Goal: Information Seeking & Learning: Find specific fact

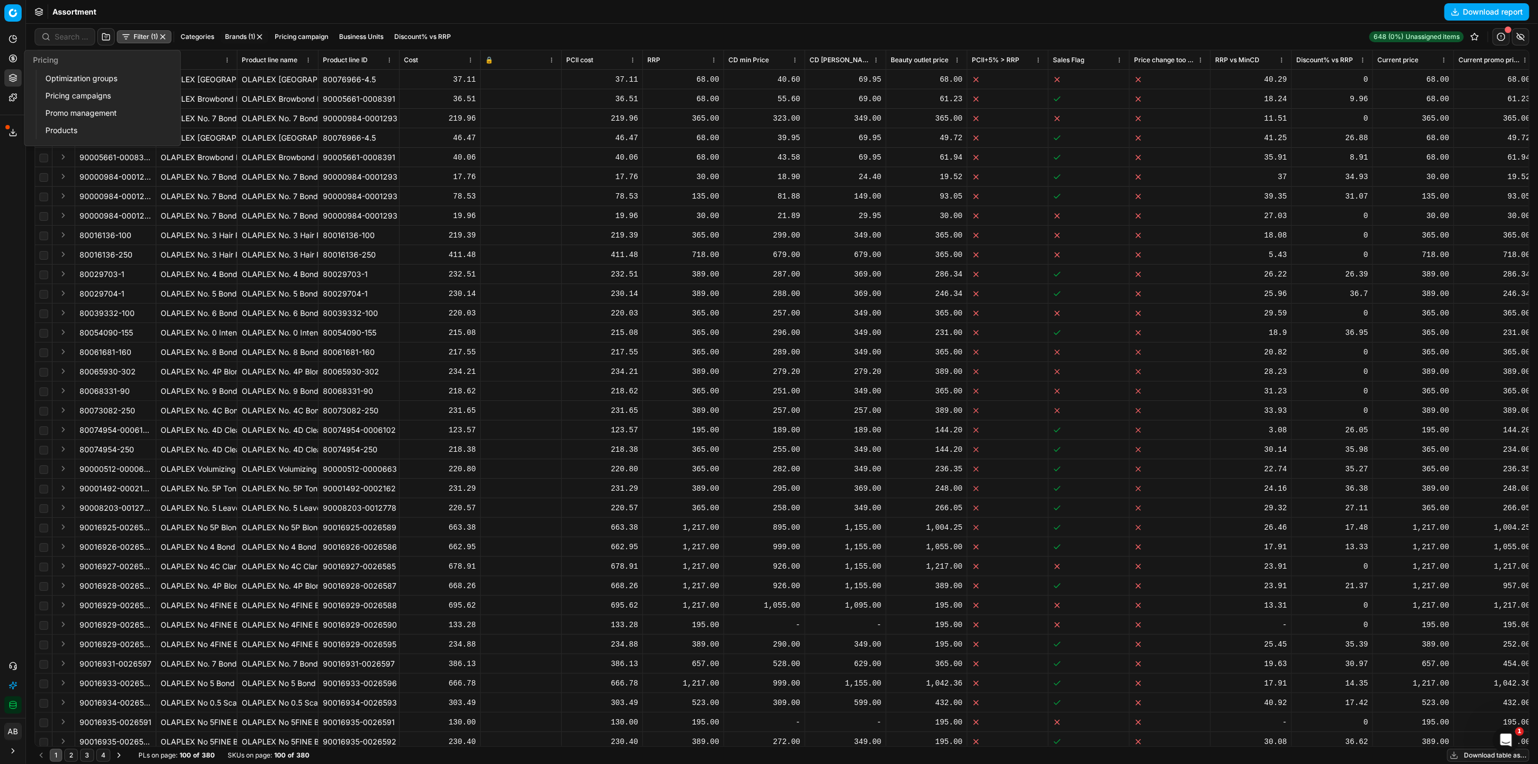
click at [89, 82] on link "Optimization groups" at bounding box center [104, 78] width 126 height 15
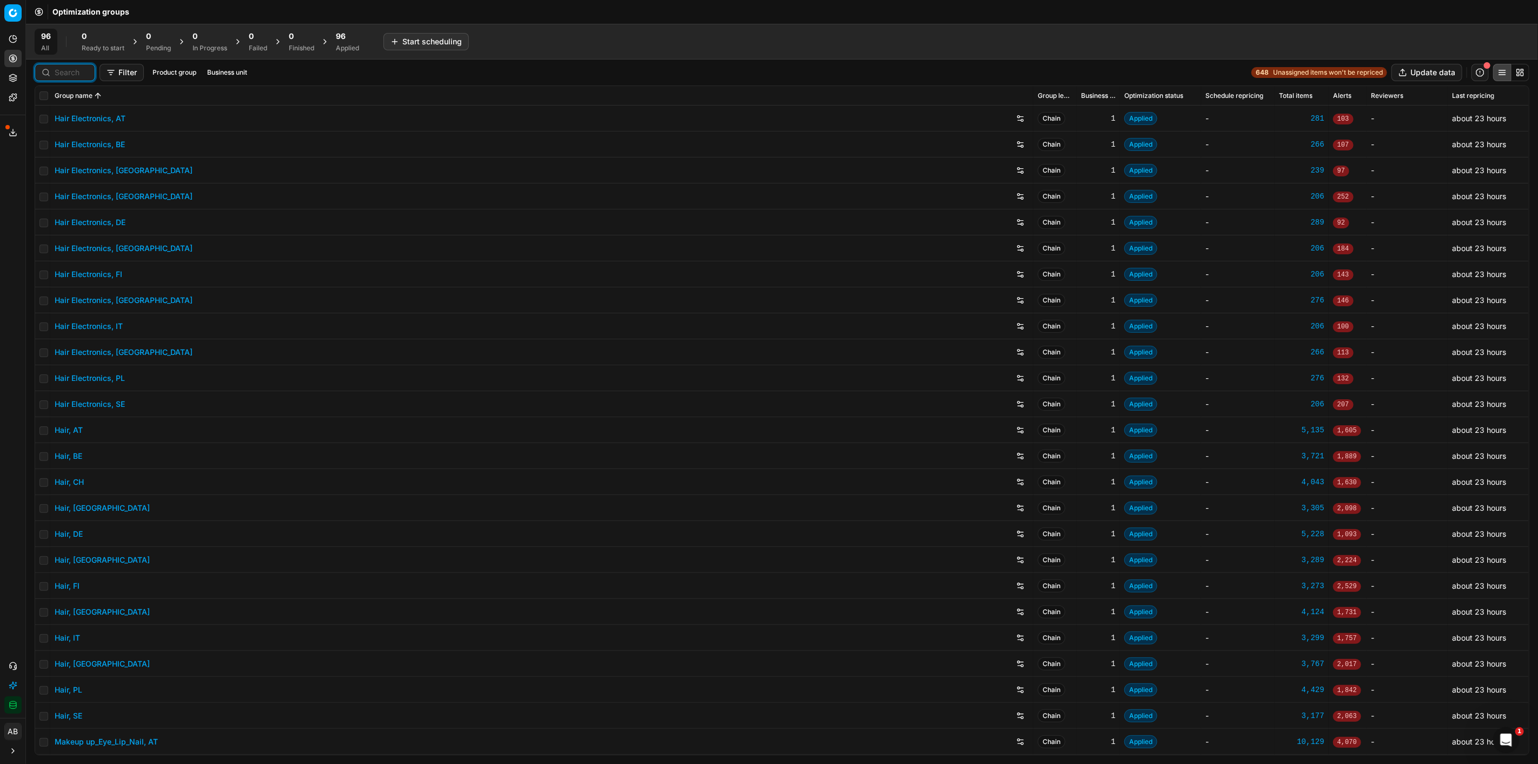
click at [63, 74] on input at bounding box center [72, 72] width 34 height 11
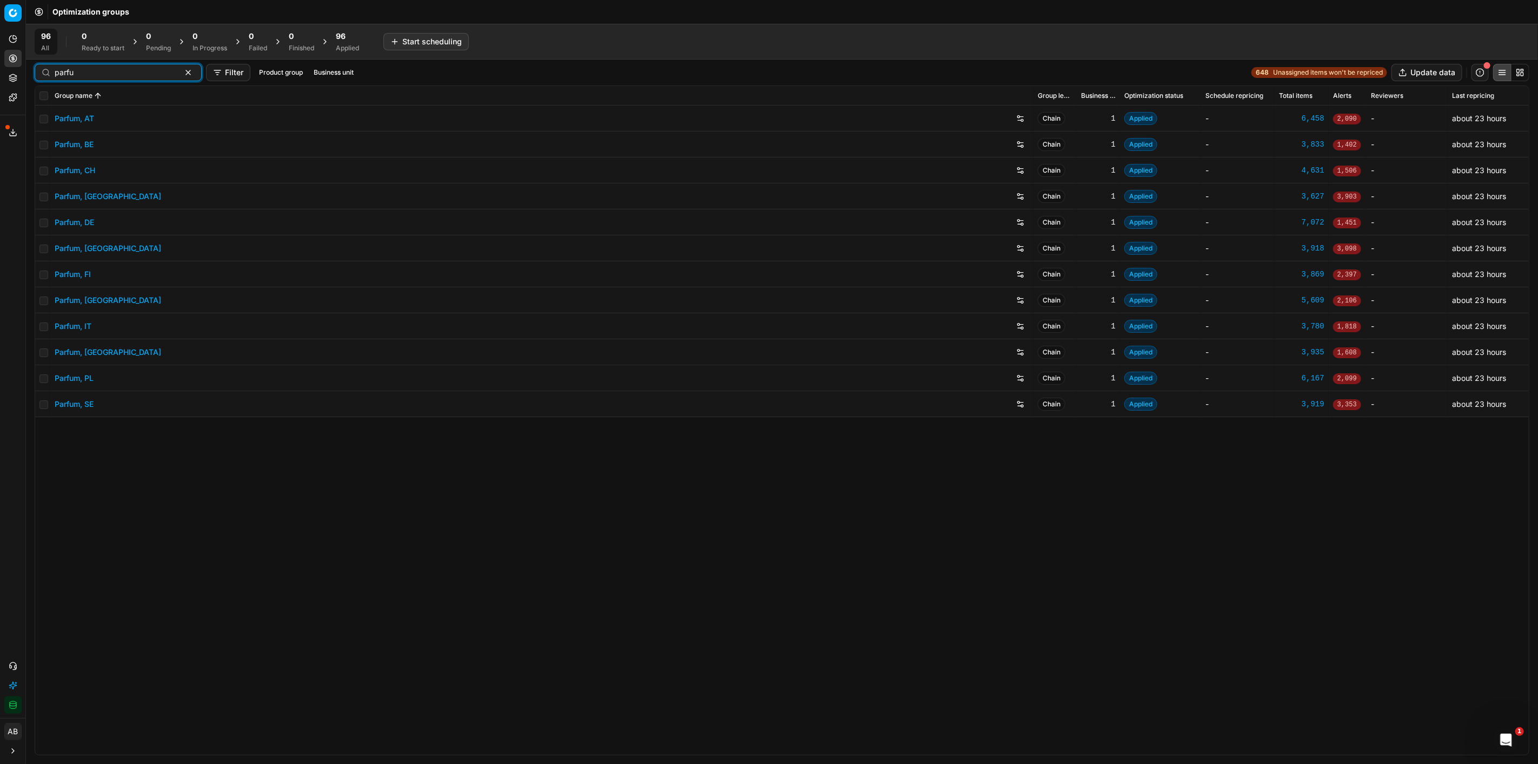
type input "parfu"
click at [88, 224] on link "Parfum, DE" at bounding box center [74, 222] width 39 height 11
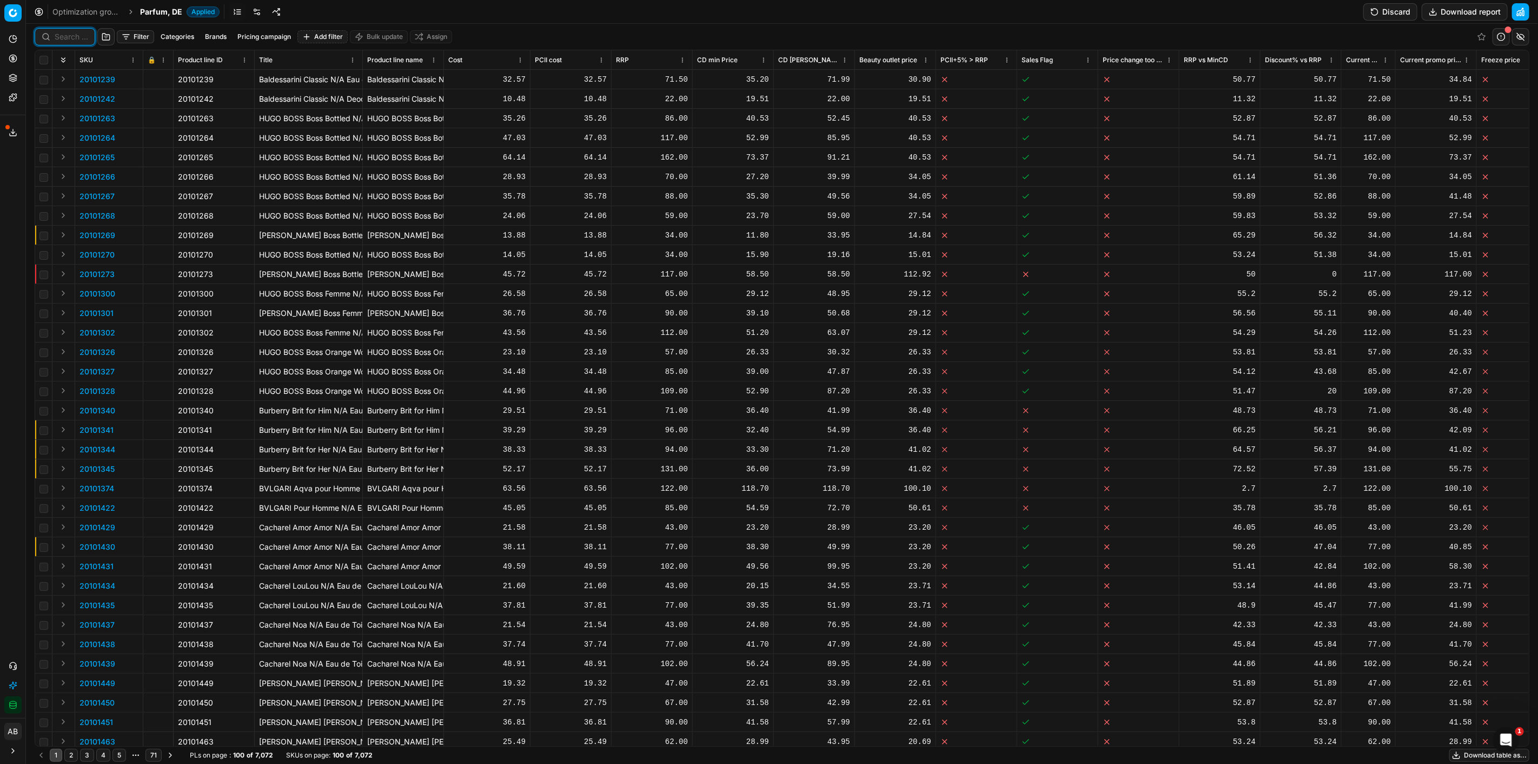
click at [71, 38] on input at bounding box center [72, 36] width 34 height 11
paste input "80070588-300"
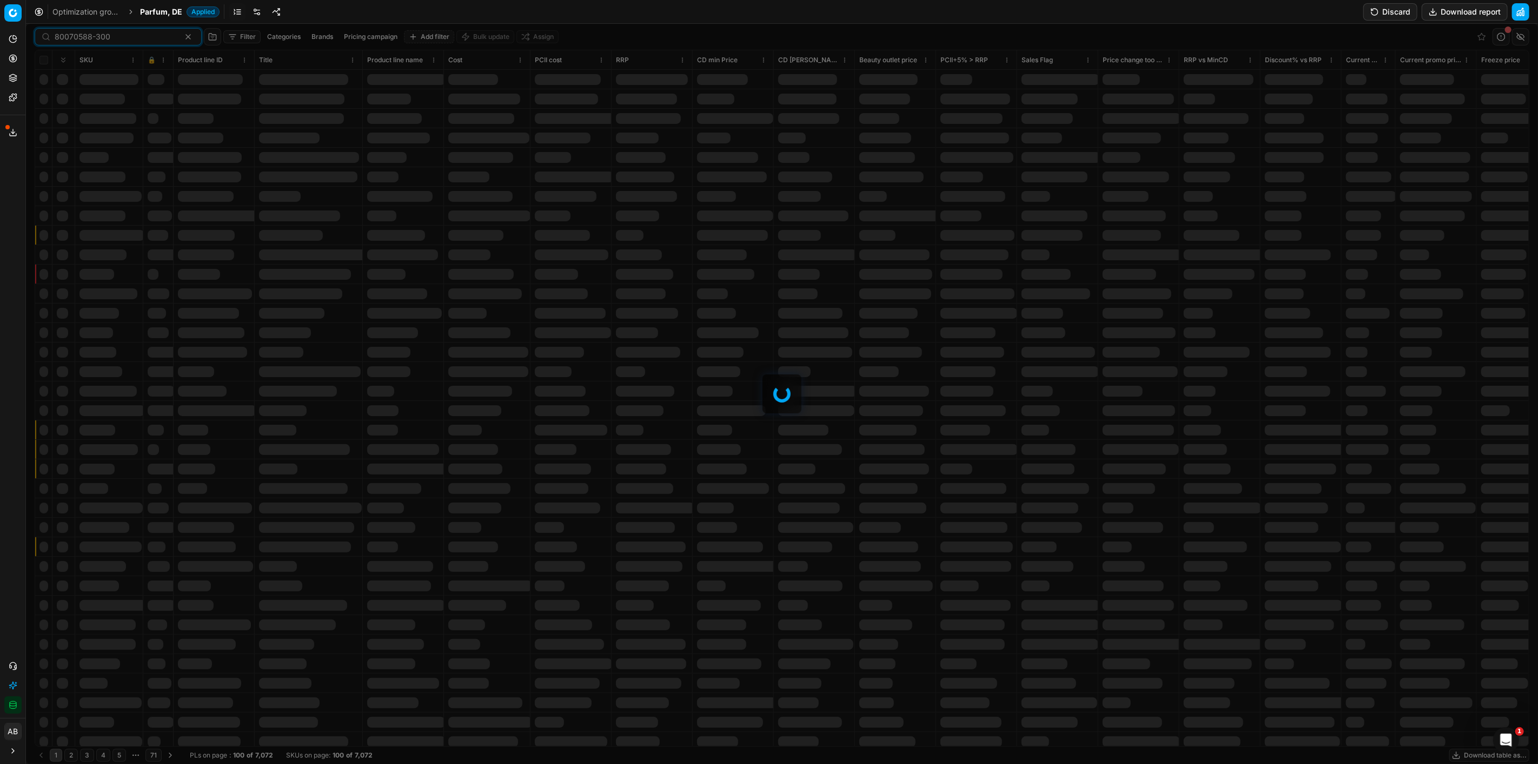
type input "80070588-300"
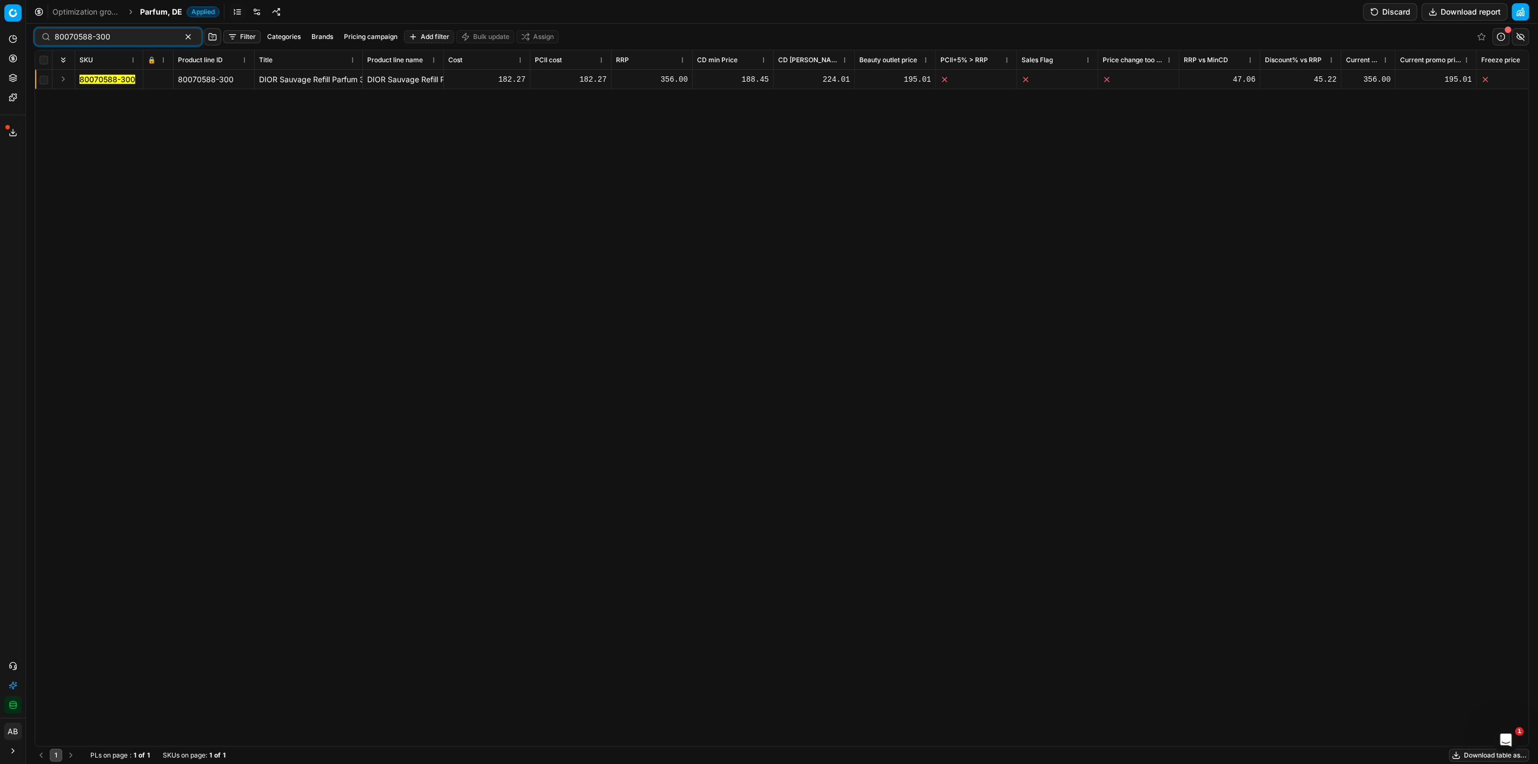
click at [123, 82] on mark "80070588-300" at bounding box center [108, 79] width 56 height 9
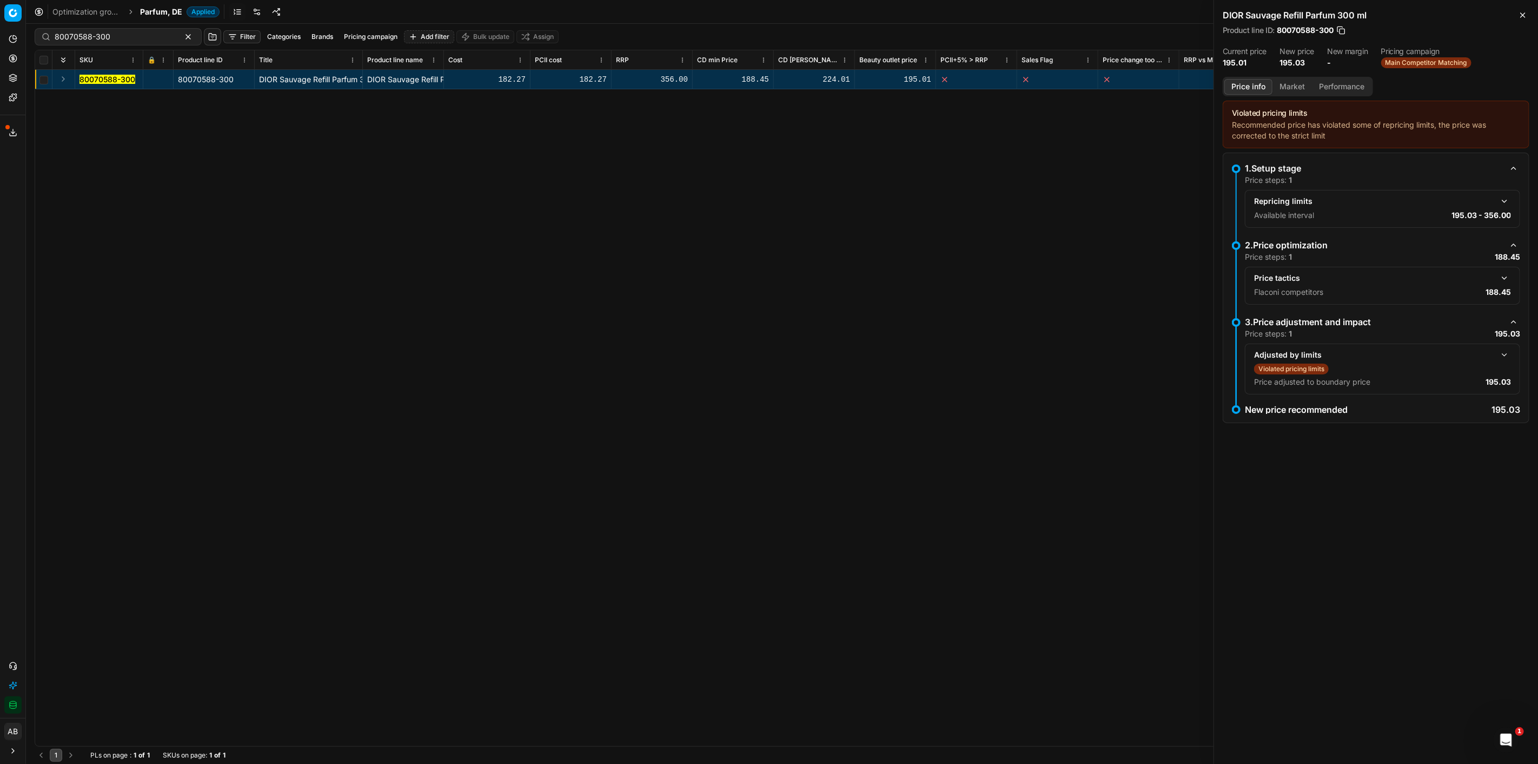
click at [1295, 82] on button "Market" at bounding box center [1292, 87] width 39 height 16
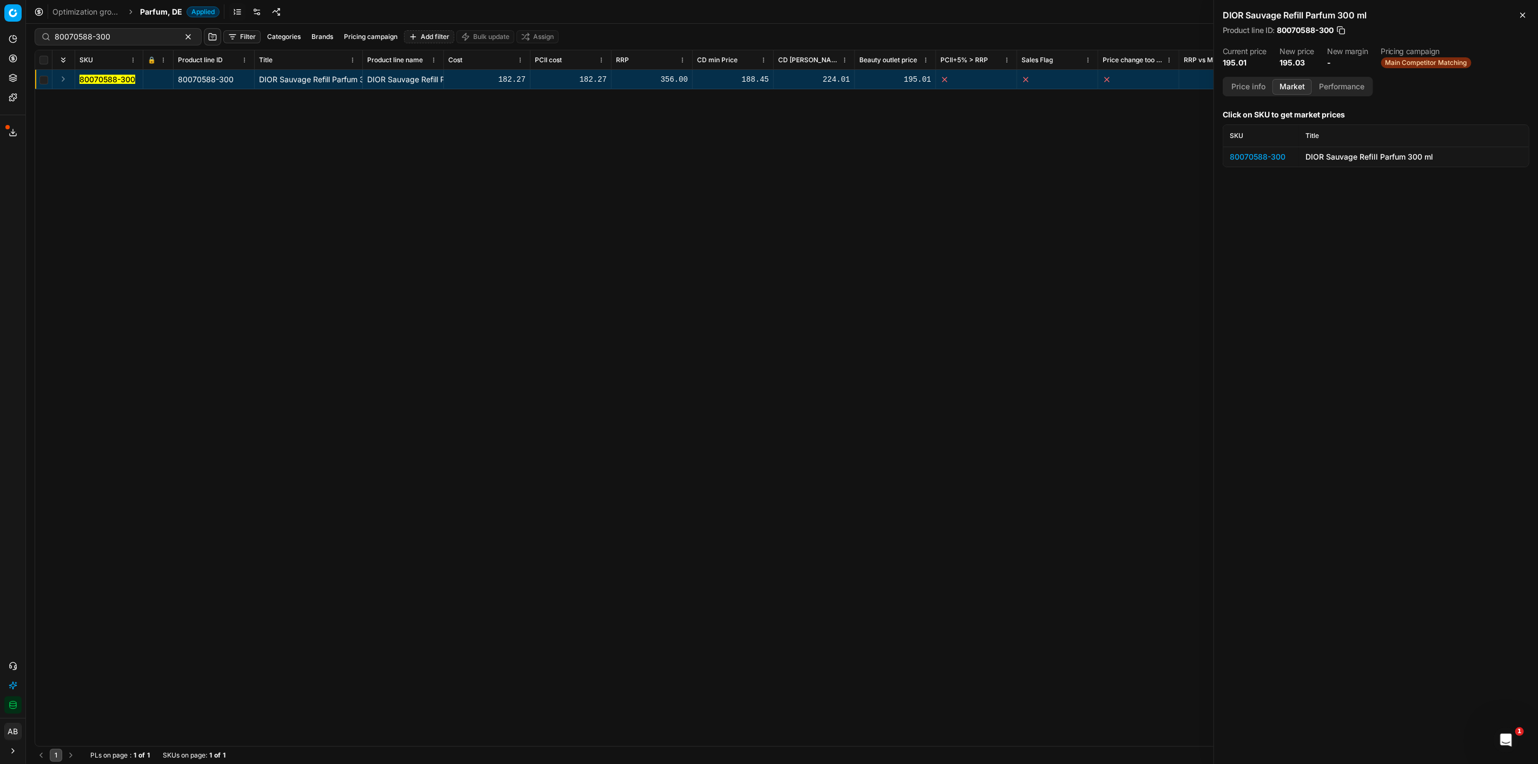
click at [1279, 157] on div "80070588-300" at bounding box center [1261, 156] width 63 height 11
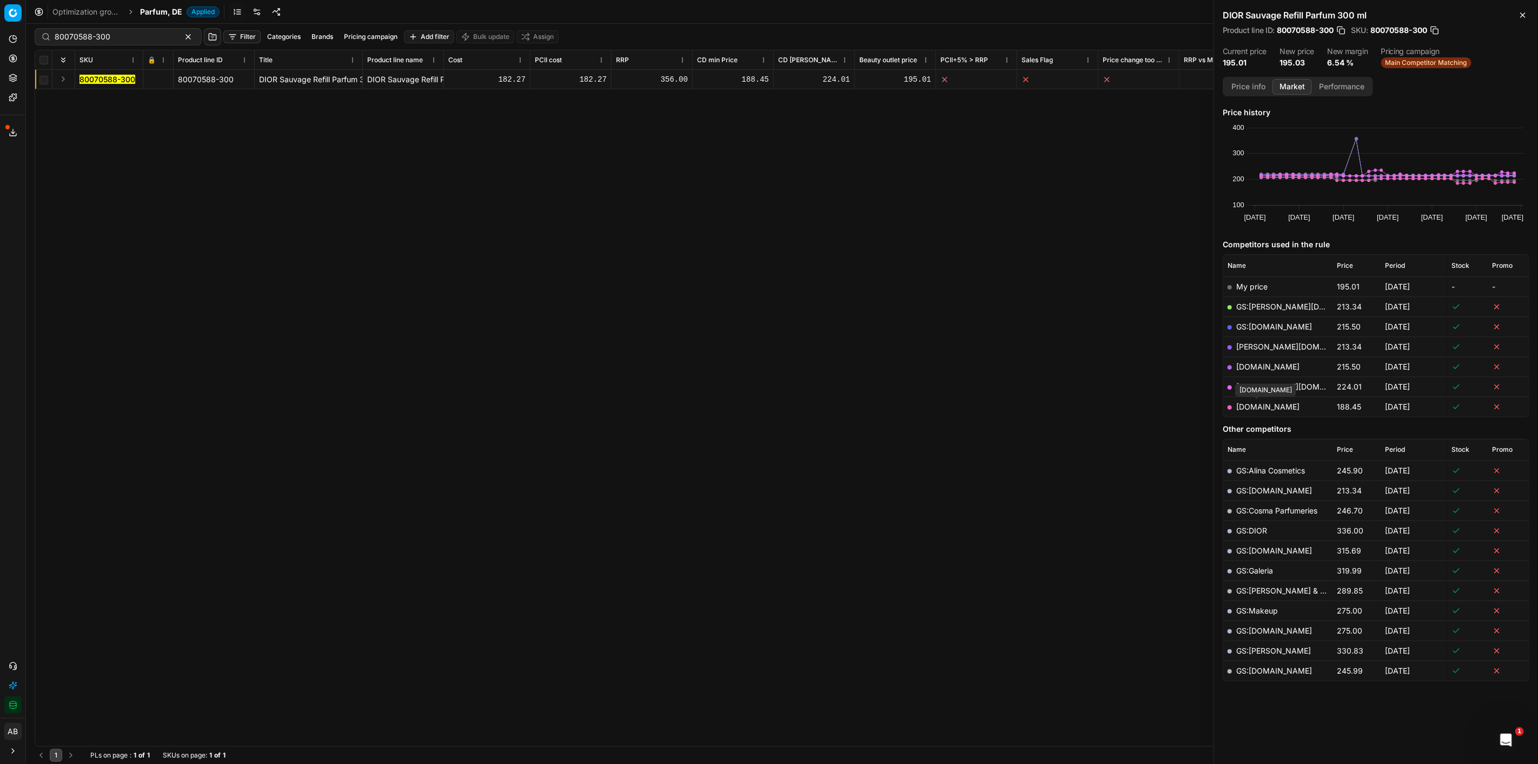
click at [1263, 406] on link "[DOMAIN_NAME]" at bounding box center [1267, 406] width 63 height 9
